Goal: Information Seeking & Learning: Learn about a topic

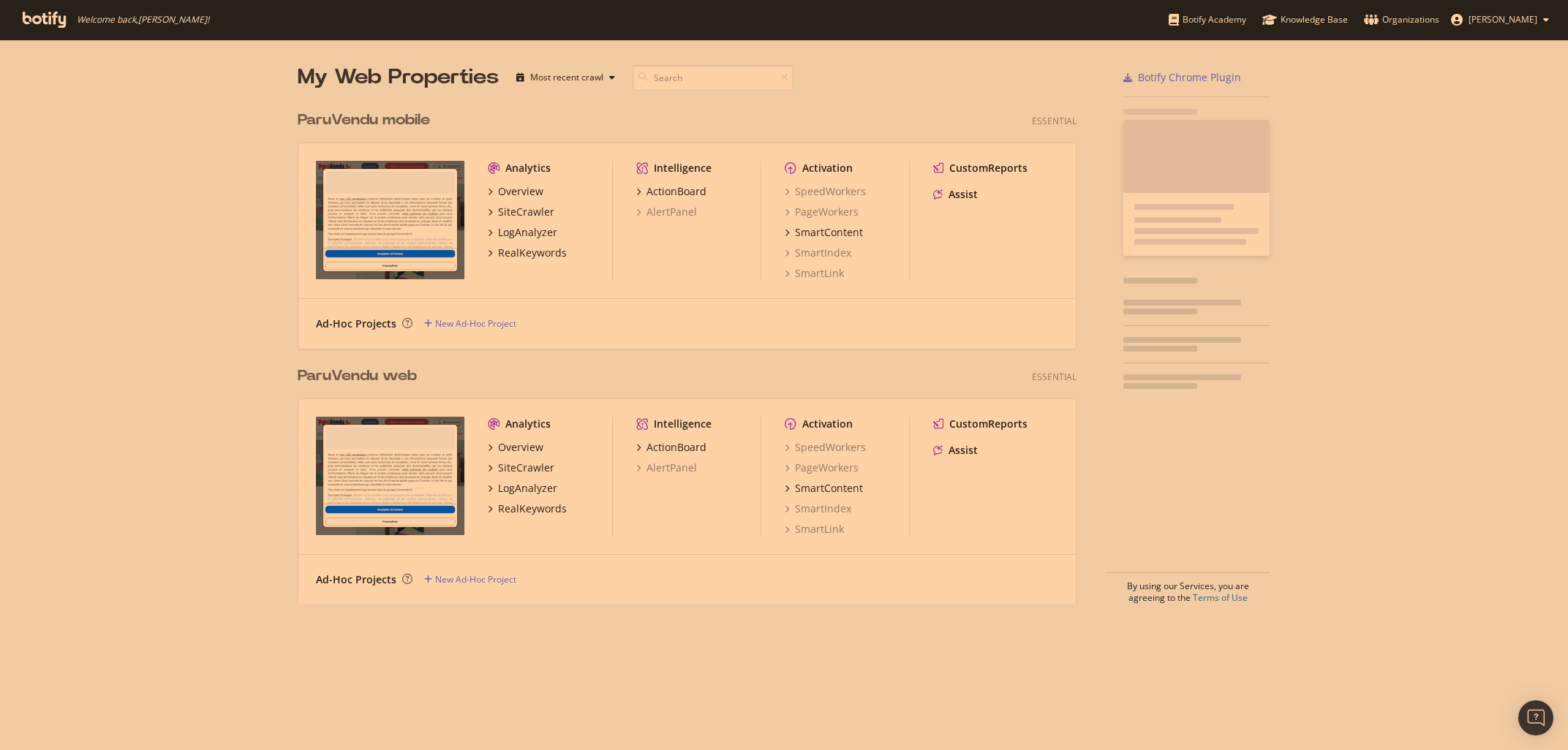
scroll to position [511, 790]
